Goal: Navigation & Orientation: Find specific page/section

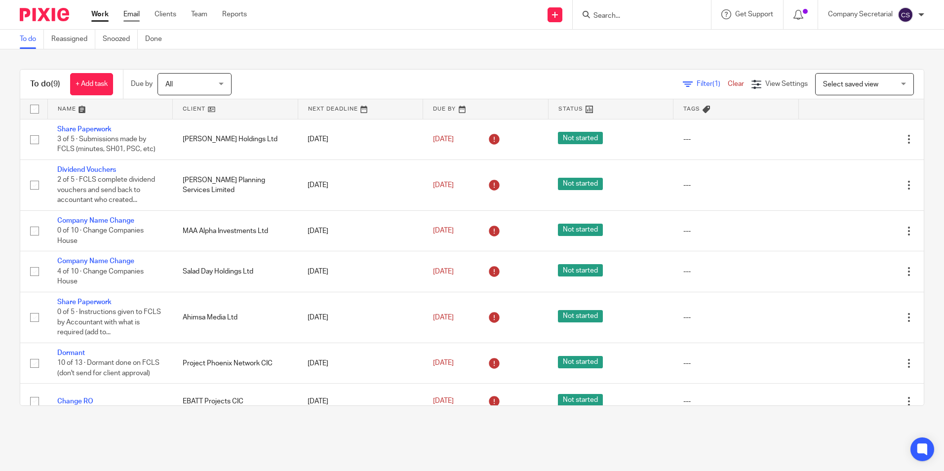
click at [132, 15] on link "Email" at bounding box center [131, 14] width 16 height 10
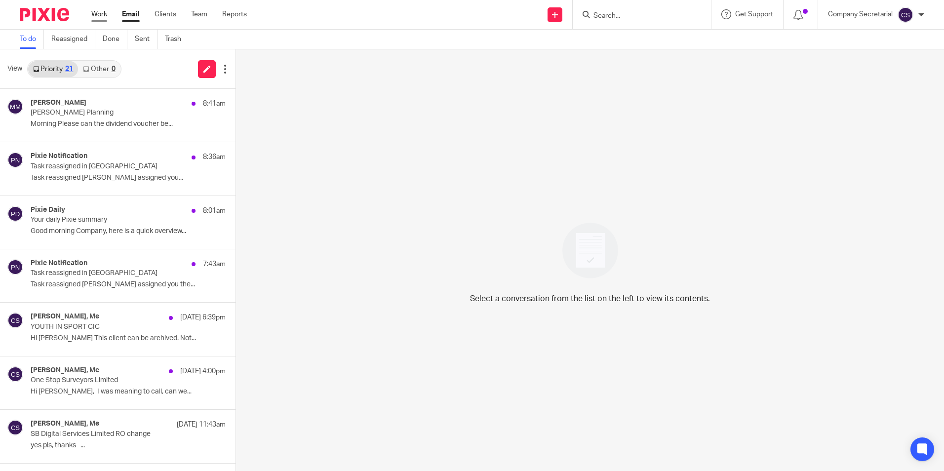
click at [97, 10] on link "Work" at bounding box center [99, 14] width 16 height 10
